Goal: Browse casually: Explore the website without a specific task or goal

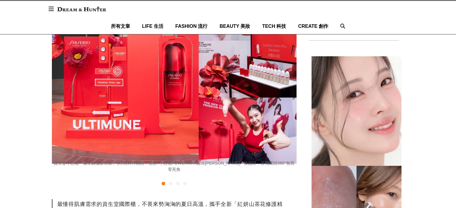
scroll to position [120, 0]
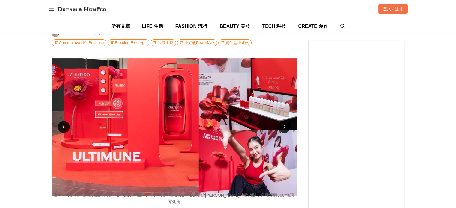
click at [283, 121] on div at bounding box center [285, 127] width 12 height 12
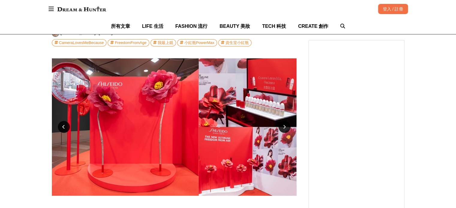
click at [283, 121] on div at bounding box center [285, 127] width 12 height 12
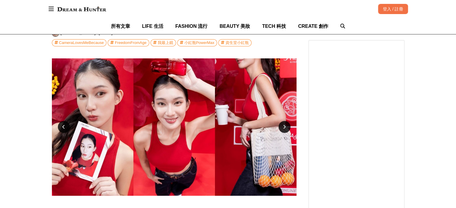
click at [71, 119] on img at bounding box center [174, 127] width 245 height 138
click at [64, 125] on icon at bounding box center [63, 127] width 3 height 4
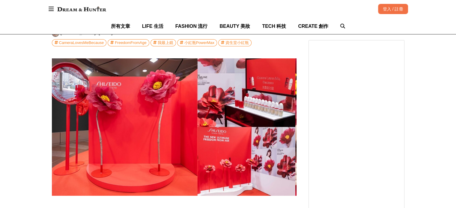
scroll to position [0, 245]
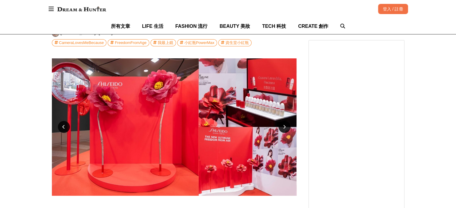
click at [287, 121] on div at bounding box center [285, 127] width 12 height 12
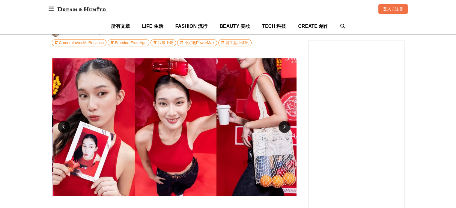
click at [287, 121] on div at bounding box center [285, 127] width 12 height 12
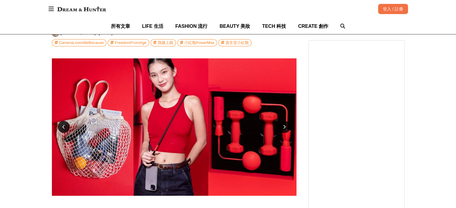
click at [287, 121] on div at bounding box center [285, 127] width 12 height 12
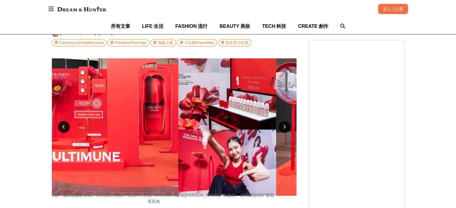
scroll to position [0, 0]
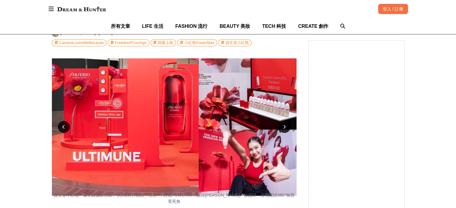
click at [287, 121] on div at bounding box center [285, 127] width 12 height 12
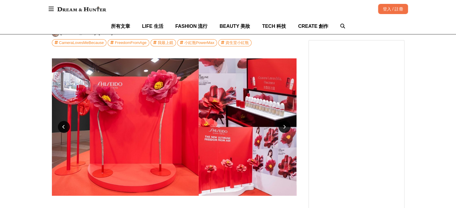
click at [287, 121] on div at bounding box center [285, 127] width 12 height 12
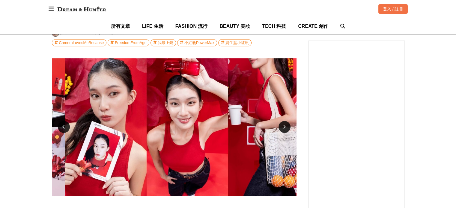
click at [287, 121] on div at bounding box center [285, 127] width 12 height 12
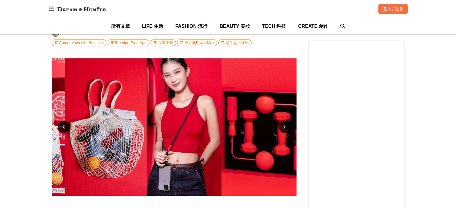
click at [287, 121] on div at bounding box center [285, 127] width 12 height 12
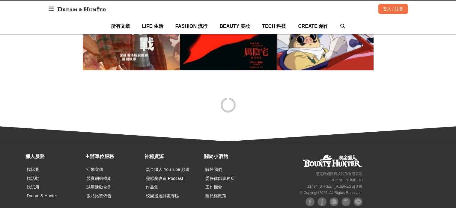
scroll to position [2974, 0]
